Goal: Information Seeking & Learning: Understand process/instructions

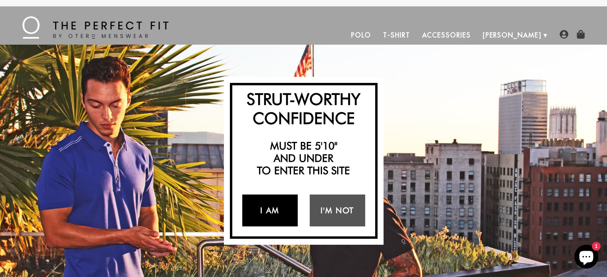
click at [266, 208] on link "I Am" at bounding box center [269, 211] width 55 height 32
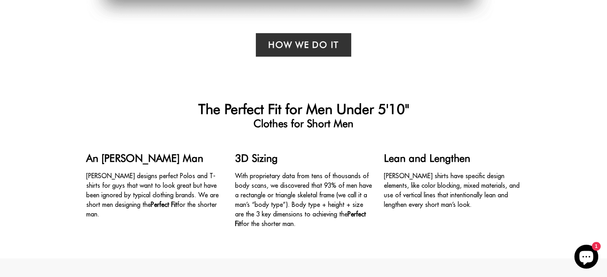
scroll to position [560, 0]
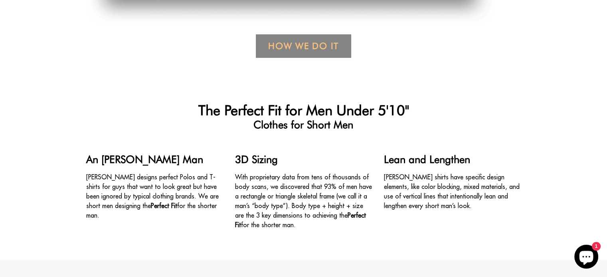
click at [308, 44] on link "How We Do it" at bounding box center [303, 46] width 95 height 24
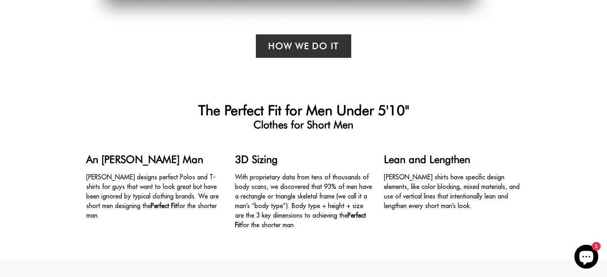
scroll to position [0, 0]
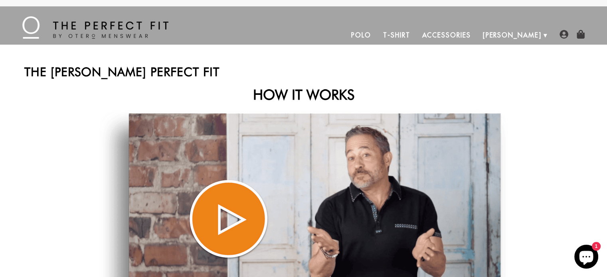
click at [223, 217] on img at bounding box center [303, 233] width 408 height 246
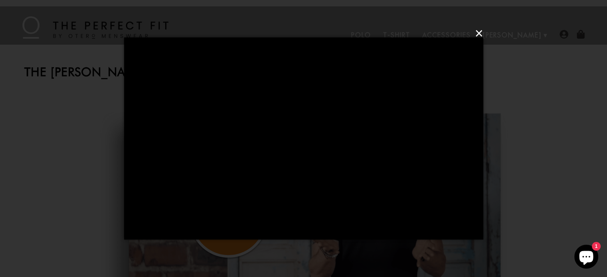
click at [475, 32] on button "×" at bounding box center [305, 34] width 359 height 24
